Goal: Information Seeking & Learning: Learn about a topic

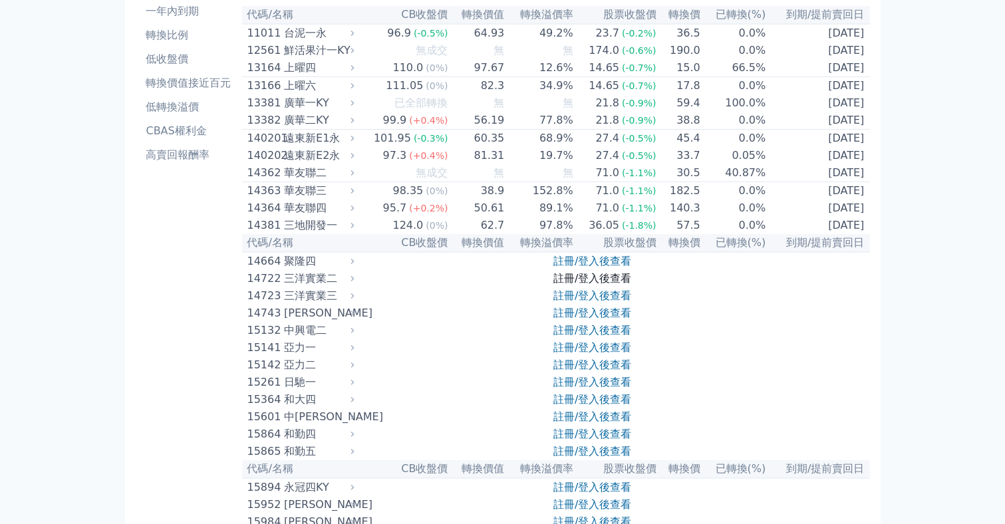
scroll to position [106, 0]
click at [601, 267] on link "註冊/登入後查看" at bounding box center [592, 260] width 78 height 13
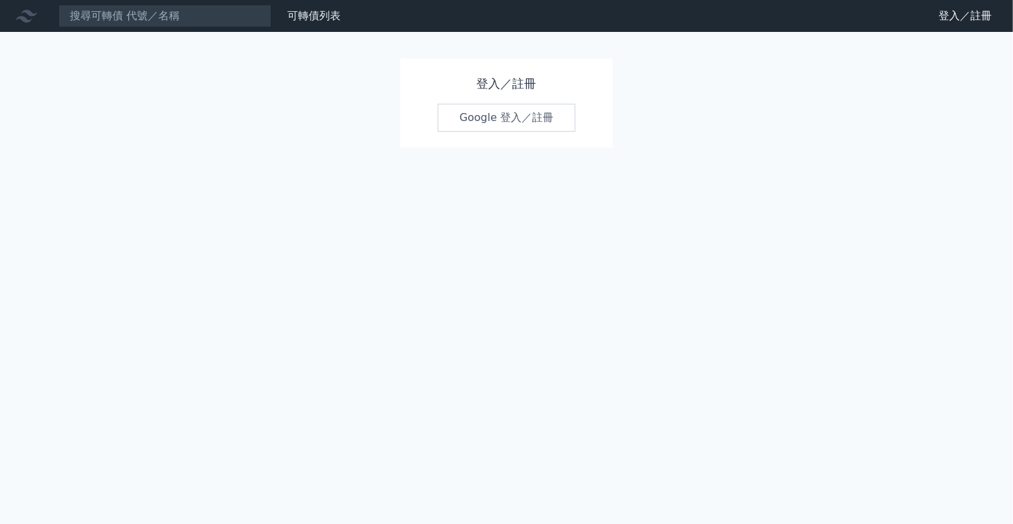
click at [529, 120] on link "Google 登入／註冊" at bounding box center [507, 118] width 138 height 28
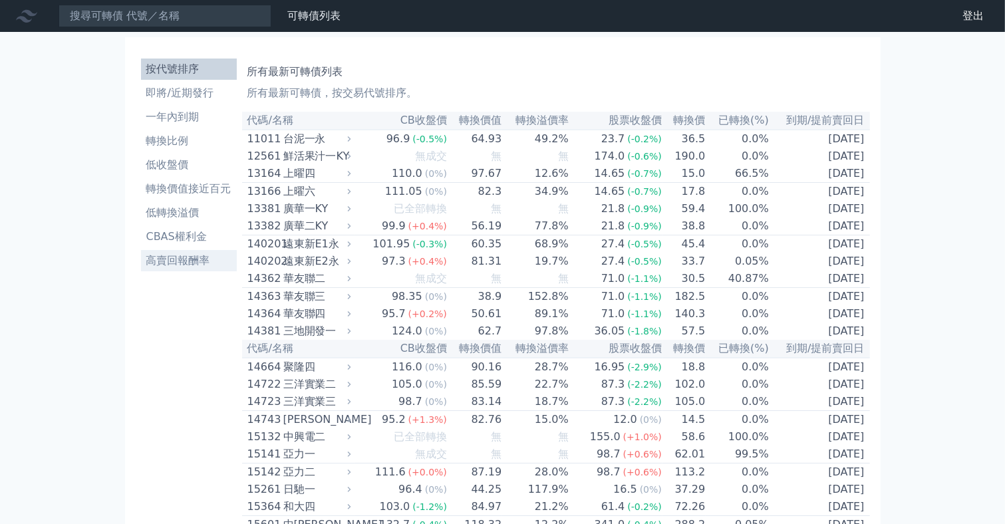
click at [189, 261] on li "高賣回報酬率" at bounding box center [189, 261] width 96 height 16
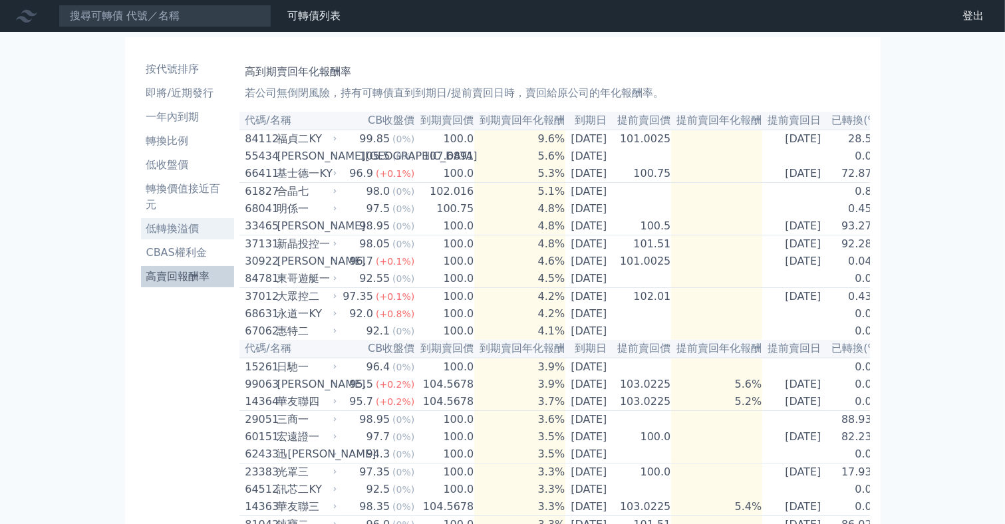
click at [194, 226] on li "低轉換溢價" at bounding box center [188, 229] width 94 height 16
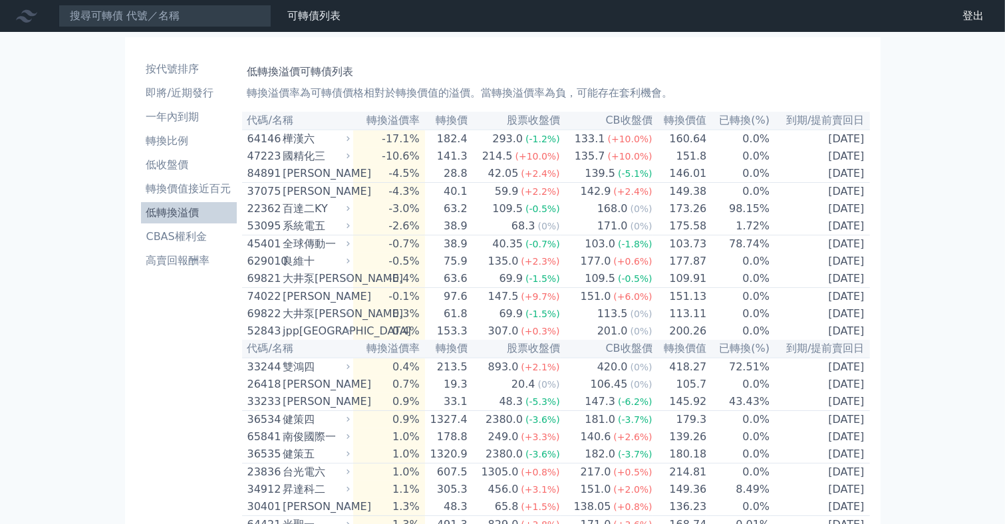
click at [197, 227] on link "CBAS權利金" at bounding box center [189, 236] width 96 height 21
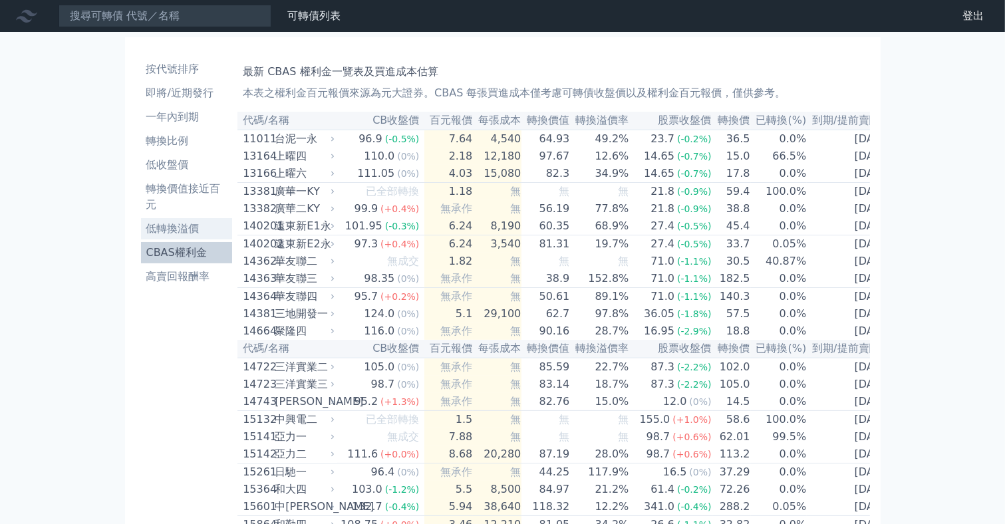
click at [195, 221] on li "低轉換溢價" at bounding box center [187, 229] width 92 height 16
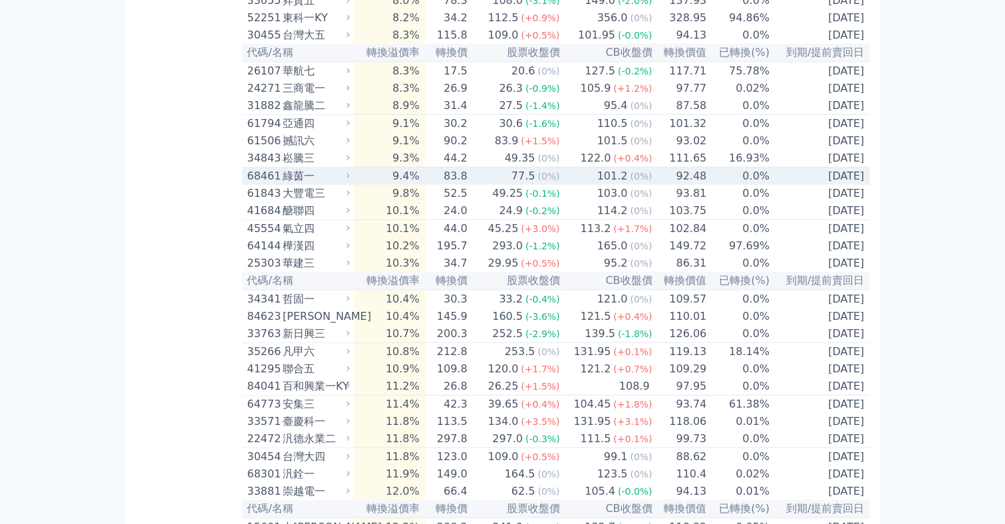
scroll to position [1543, 0]
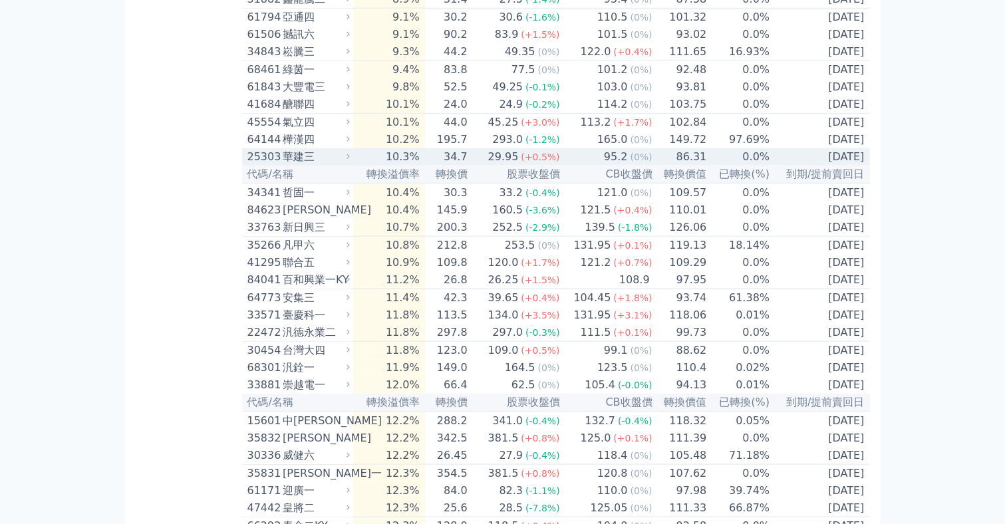
click at [622, 165] on div "95.2" at bounding box center [615, 157] width 29 height 16
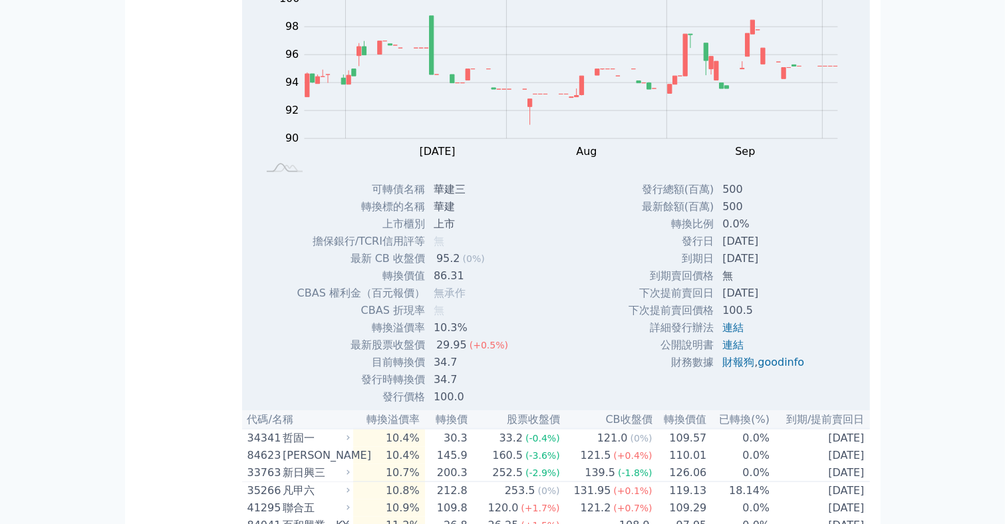
scroll to position [1702, 0]
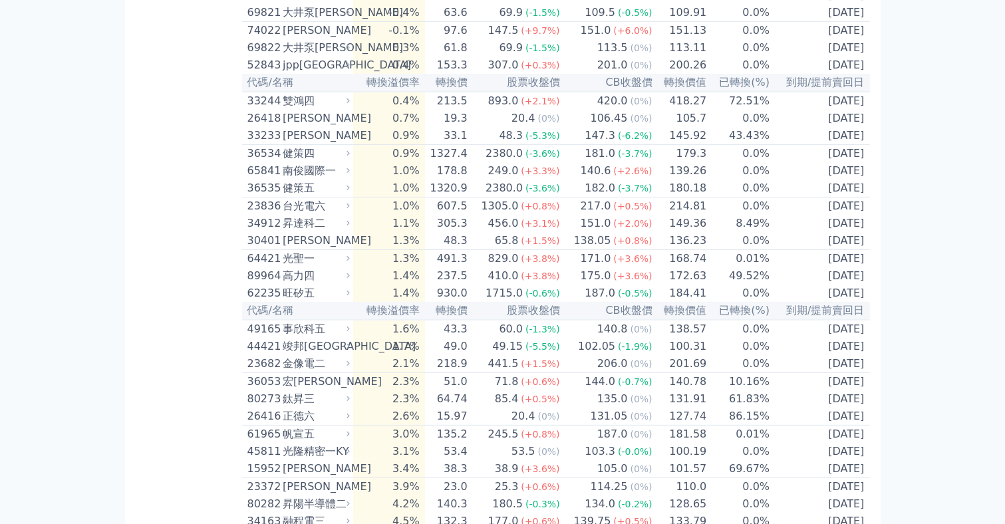
scroll to position [0, 0]
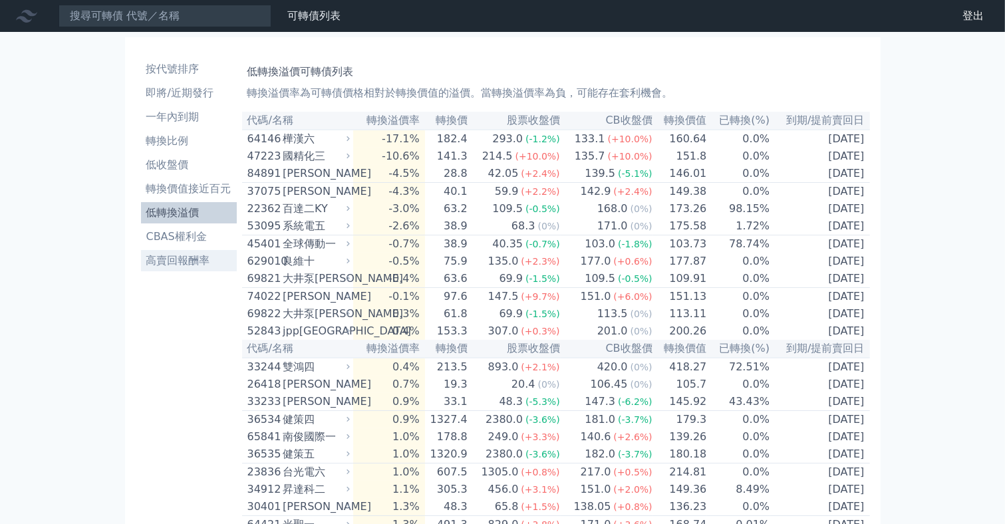
click at [160, 261] on li "高賣回報酬率" at bounding box center [189, 261] width 96 height 16
